Goal: Task Accomplishment & Management: Manage account settings

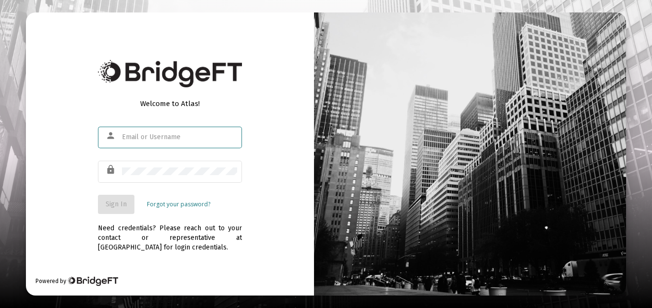
click at [150, 142] on div at bounding box center [179, 137] width 115 height 24
click at [260, 180] on div "Welcome to Atlas! person lock Sign In Forgot your password? Need credentials? P…" at bounding box center [170, 154] width 288 height 284
click at [140, 140] on input "text" at bounding box center [179, 137] width 115 height 8
click at [178, 137] on input "text" at bounding box center [179, 137] width 115 height 8
type input "[EMAIL_ADDRESS][PERSON_NAME][DOMAIN_NAME]"
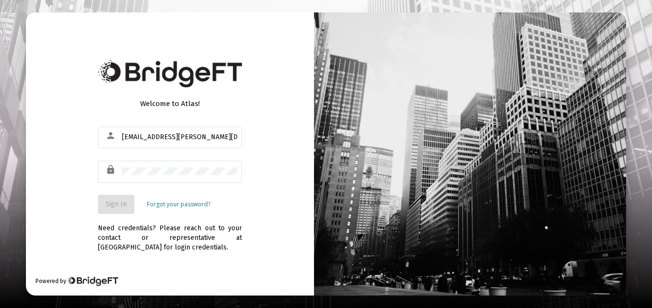
click at [340, 151] on div at bounding box center [469, 154] width 311 height 284
click at [174, 206] on link "Forgot your password?" at bounding box center [178, 205] width 63 height 10
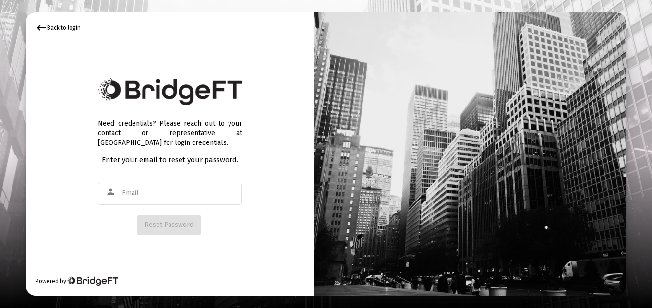
click at [57, 25] on div "keyboard_backspace Back to login" at bounding box center [58, 28] width 45 height 12
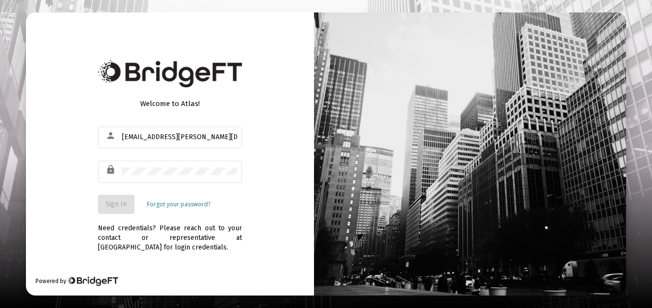
click at [181, 205] on link "Forgot your password?" at bounding box center [178, 205] width 63 height 10
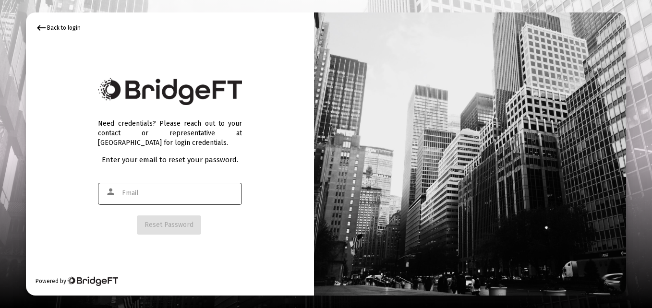
click at [131, 195] on input "text" at bounding box center [179, 194] width 115 height 8
type input "t"
click at [60, 27] on div "keyboard_backspace Back to login" at bounding box center [58, 28] width 45 height 12
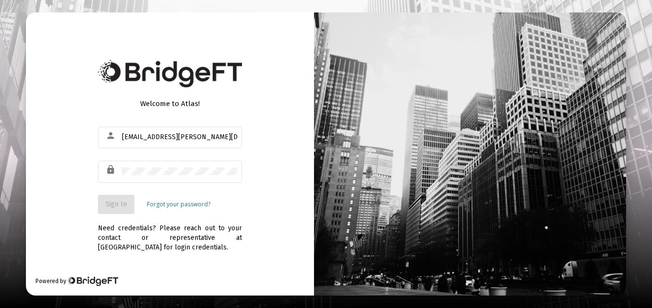
click at [60, 27] on div "Welcome to Atlas! person tl.tm.thomas@gmail.com lock Sign In Forgot your passwo…" at bounding box center [170, 154] width 288 height 284
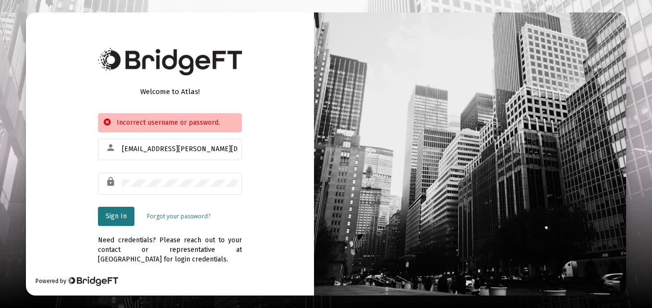
click at [176, 216] on link "Forgot your password?" at bounding box center [178, 217] width 63 height 10
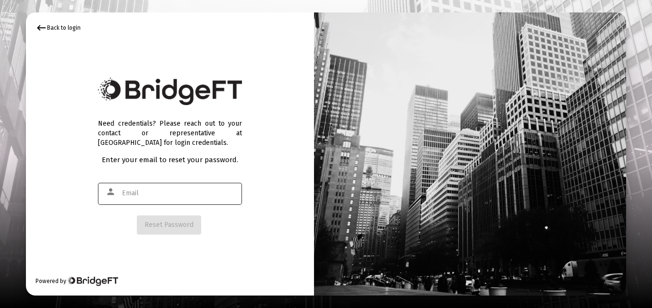
click at [140, 195] on input "text" at bounding box center [179, 194] width 115 height 8
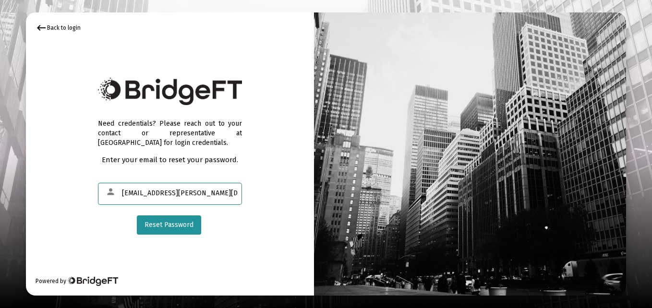
type input "Tl.tm.thomas@gmail.com"
click at [167, 226] on span "Reset Password" at bounding box center [168, 225] width 49 height 8
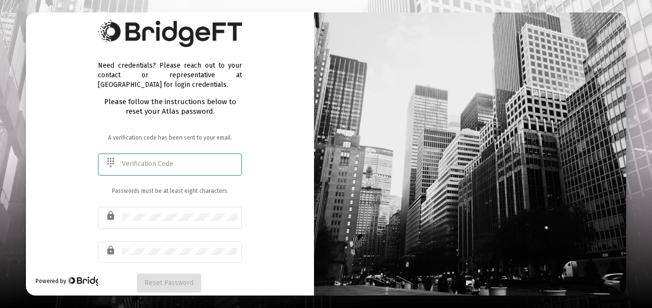
click at [131, 162] on input "text" at bounding box center [179, 164] width 115 height 8
type input "152084"
click at [96, 185] on div "Need credentials? Please reach out to your contact or representative at BridgeF…" at bounding box center [170, 154] width 288 height 284
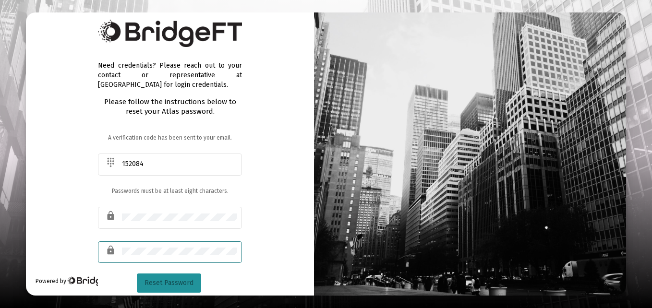
click at [162, 284] on span "Reset Password" at bounding box center [168, 283] width 49 height 8
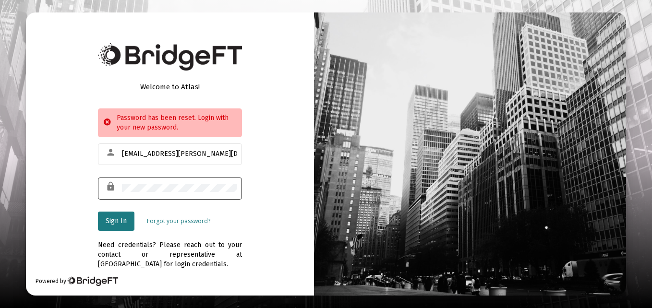
click at [156, 192] on div at bounding box center [179, 188] width 115 height 24
click at [110, 219] on span "Sign In" at bounding box center [116, 221] width 21 height 8
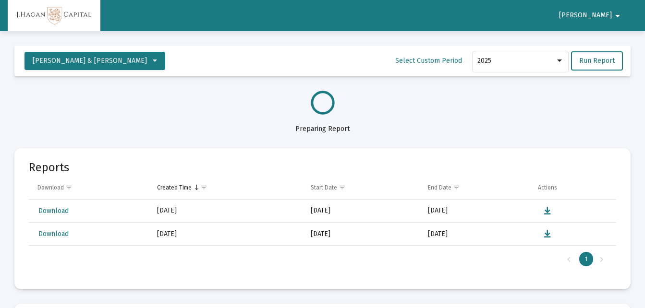
select select "View all"
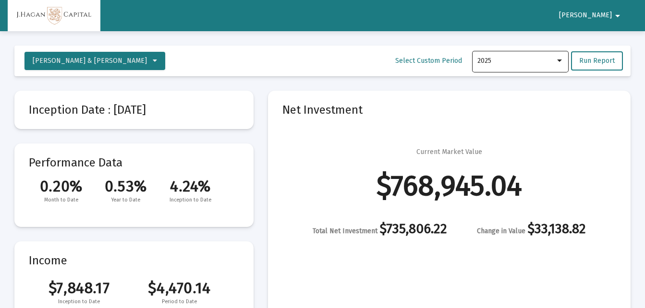
click at [561, 61] on div at bounding box center [559, 61] width 5 height 2
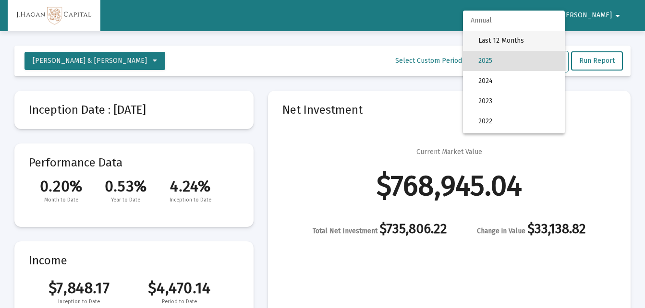
click at [515, 40] on span "Last 12 Months" at bounding box center [517, 41] width 79 height 20
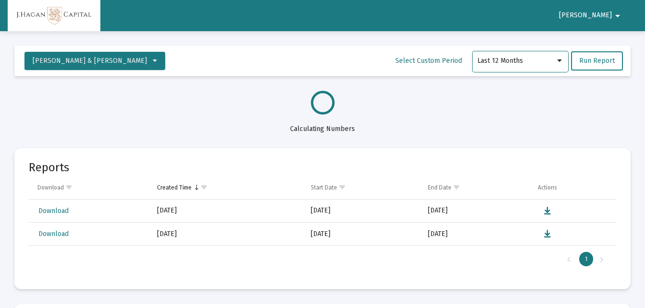
select select "View all"
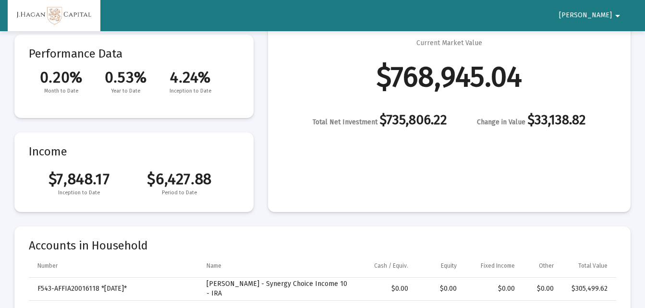
scroll to position [134, 0]
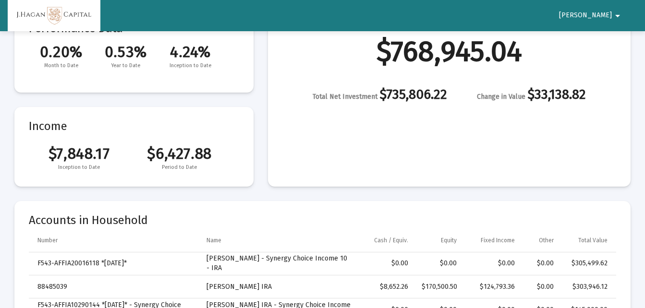
click at [615, 17] on mat-icon "arrow_drop_down" at bounding box center [617, 15] width 12 height 19
click at [618, 40] on button "Logout" at bounding box center [616, 40] width 54 height 23
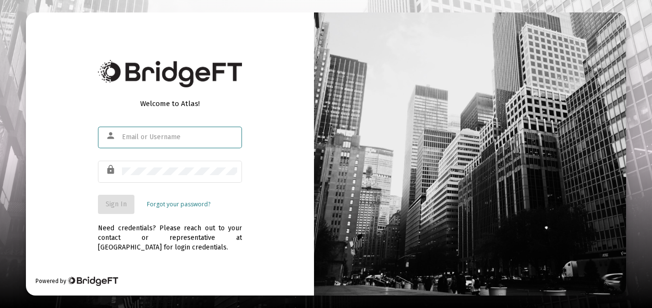
click at [139, 135] on input "text" at bounding box center [179, 137] width 115 height 8
click at [162, 232] on div "Need credentials? Please reach out to your contact or representative at [GEOGRA…" at bounding box center [170, 233] width 144 height 38
click at [268, 129] on div "Welcome to Atlas! person lock Sign In Forgot your password? Need credentials? P…" at bounding box center [170, 154] width 288 height 284
click at [172, 139] on input "text" at bounding box center [179, 137] width 115 height 8
click at [287, 163] on div "Welcome to Atlas! person lock Sign In Forgot your password? Need credentials? P…" at bounding box center [170, 154] width 288 height 284
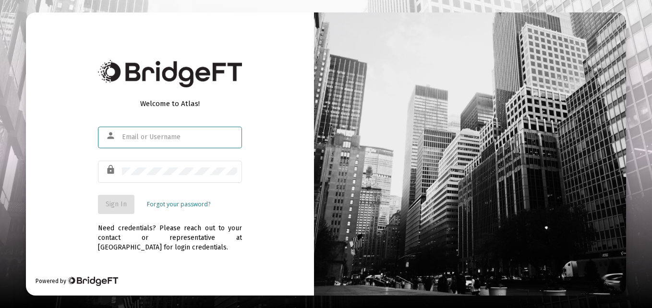
click at [149, 140] on input "text" at bounding box center [179, 137] width 115 height 8
type input "t"
click at [151, 146] on div "t" at bounding box center [179, 137] width 115 height 24
